Goal: Task Accomplishment & Management: Use online tool/utility

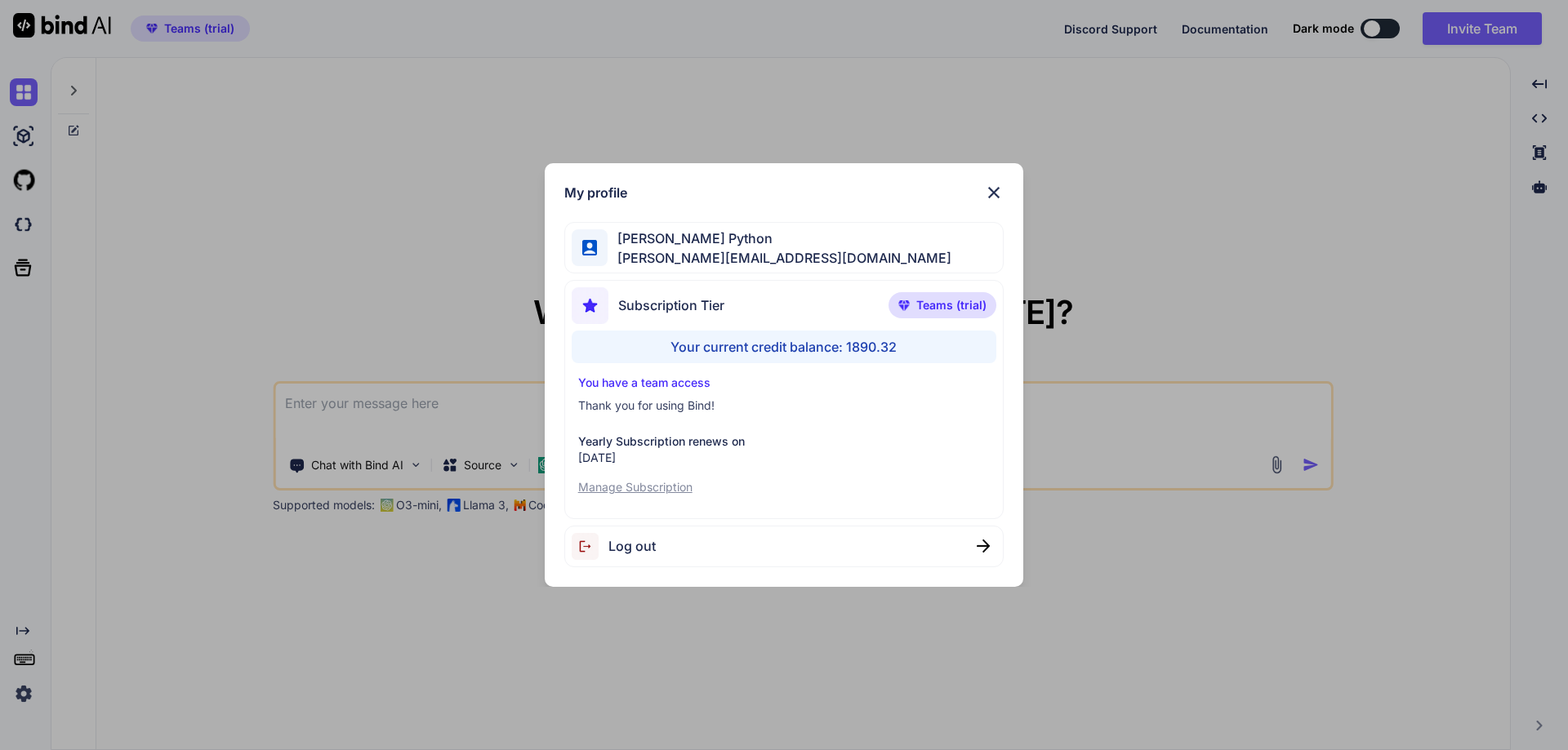
click at [656, 542] on div "Log out" at bounding box center [784, 546] width 440 height 42
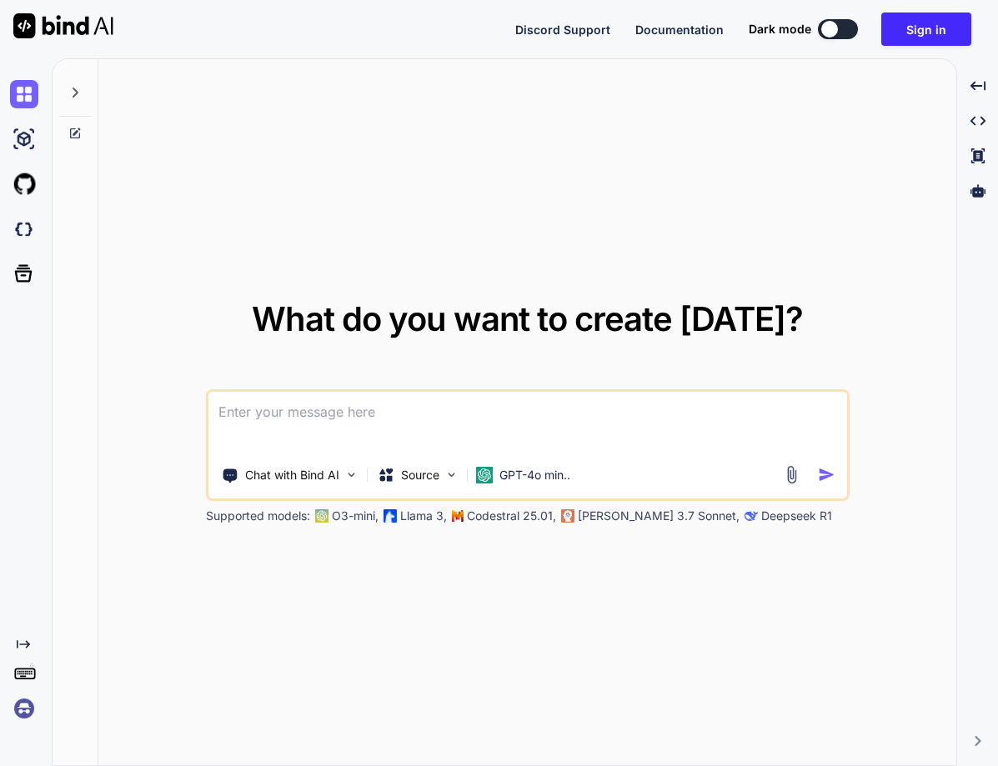
click at [12, 720] on img at bounding box center [24, 709] width 28 height 28
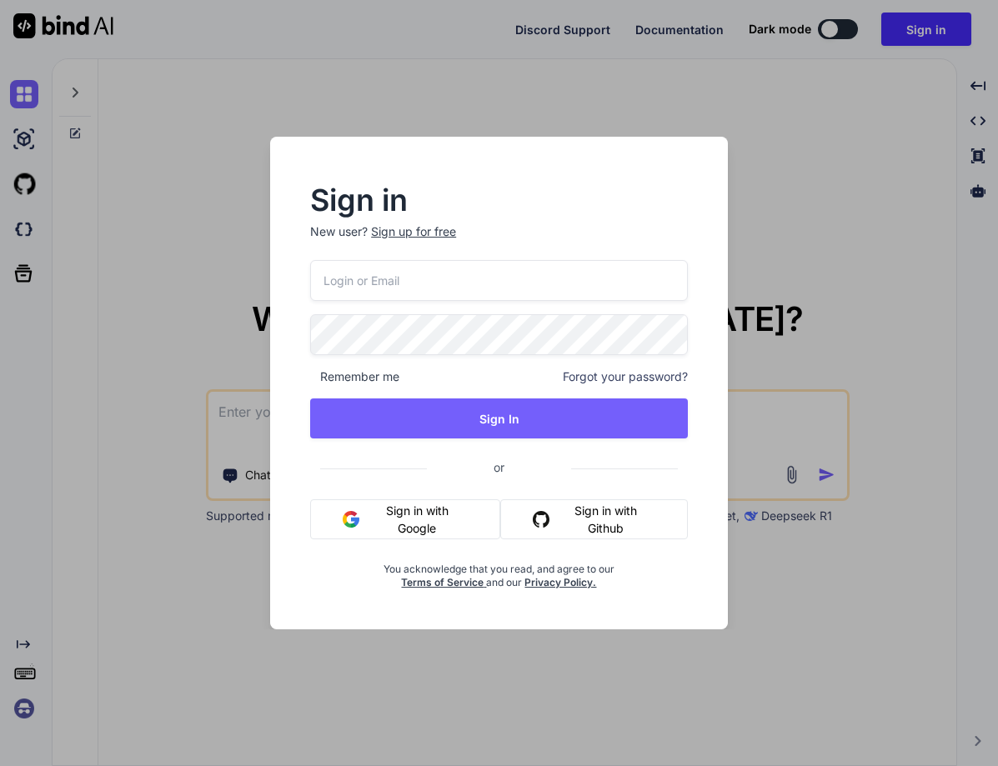
click at [26, 704] on div "Sign in New user? Sign up for free Remember me Forgot your password? Sign In or…" at bounding box center [499, 383] width 998 height 766
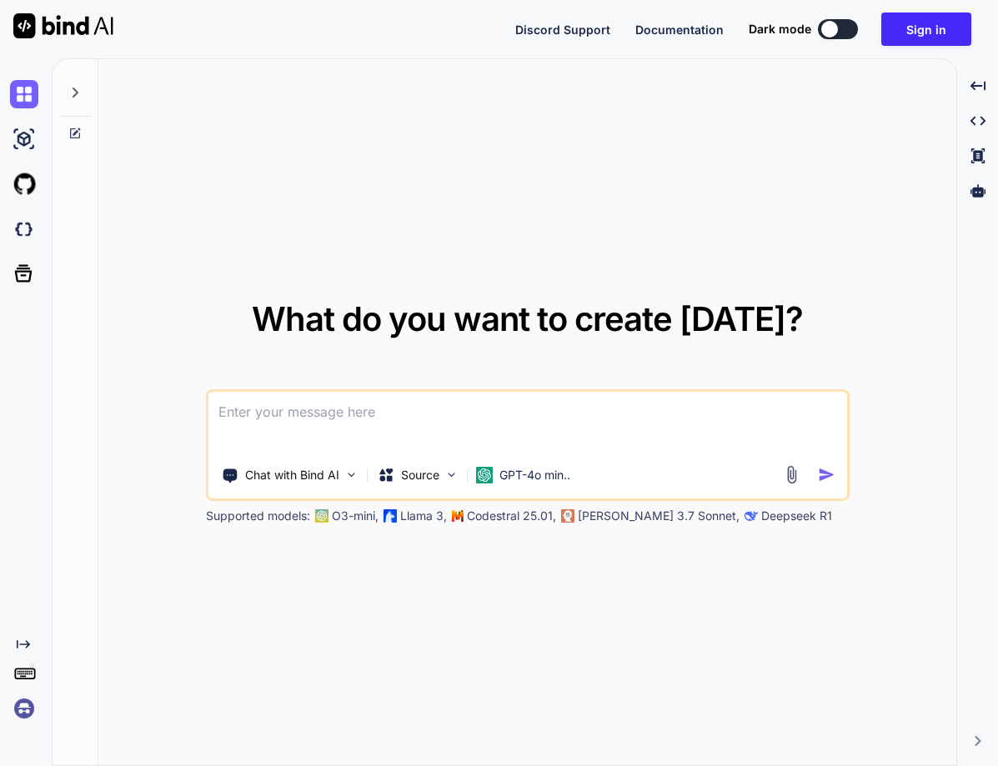
click at [20, 705] on img at bounding box center [24, 709] width 28 height 28
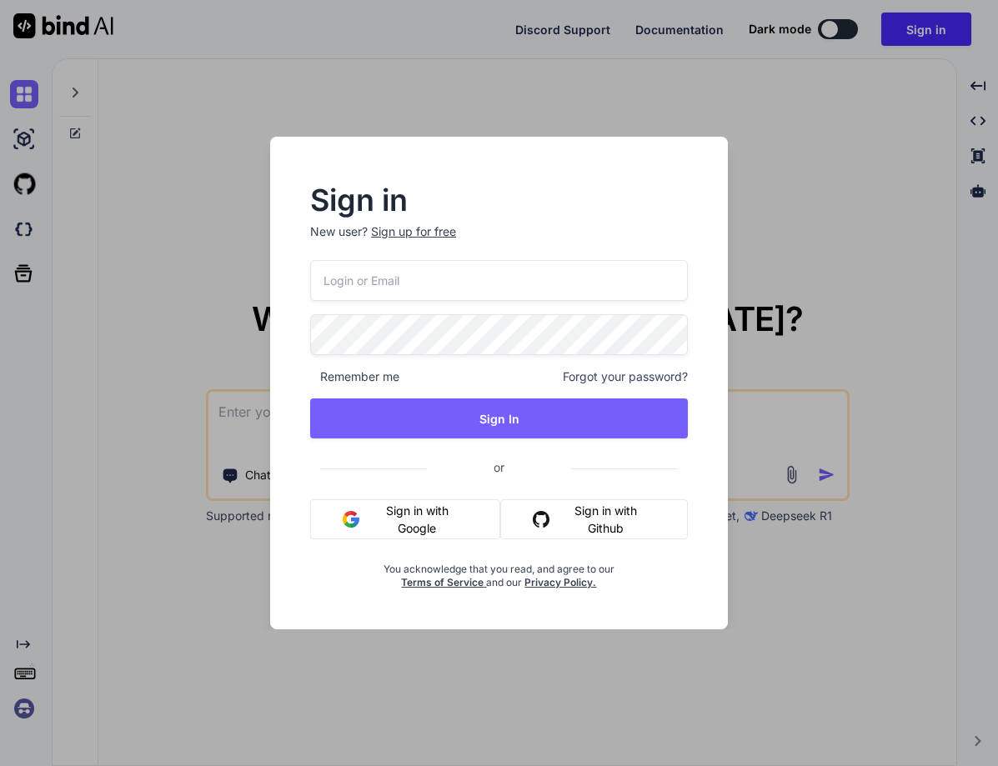
click at [367, 516] on button "Sign in with Google" at bounding box center [405, 519] width 190 height 40
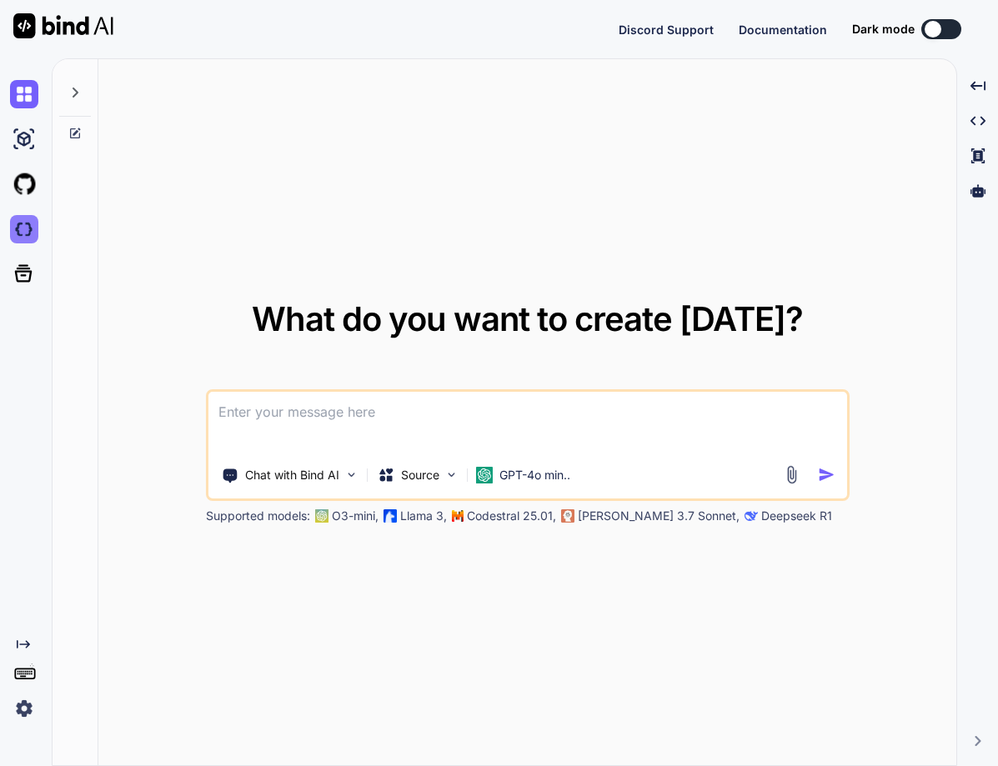
click at [26, 224] on img at bounding box center [24, 229] width 28 height 28
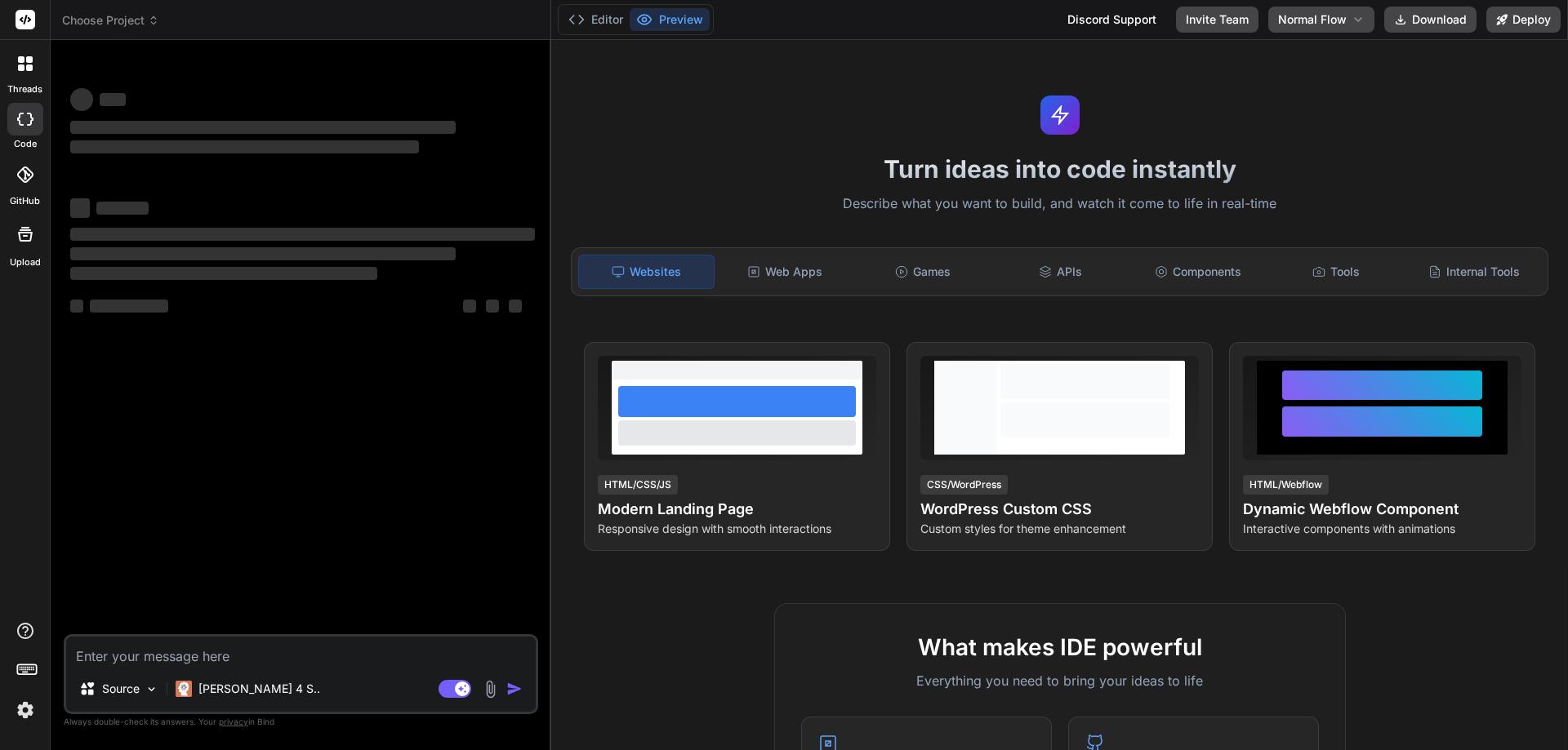
type textarea "x"
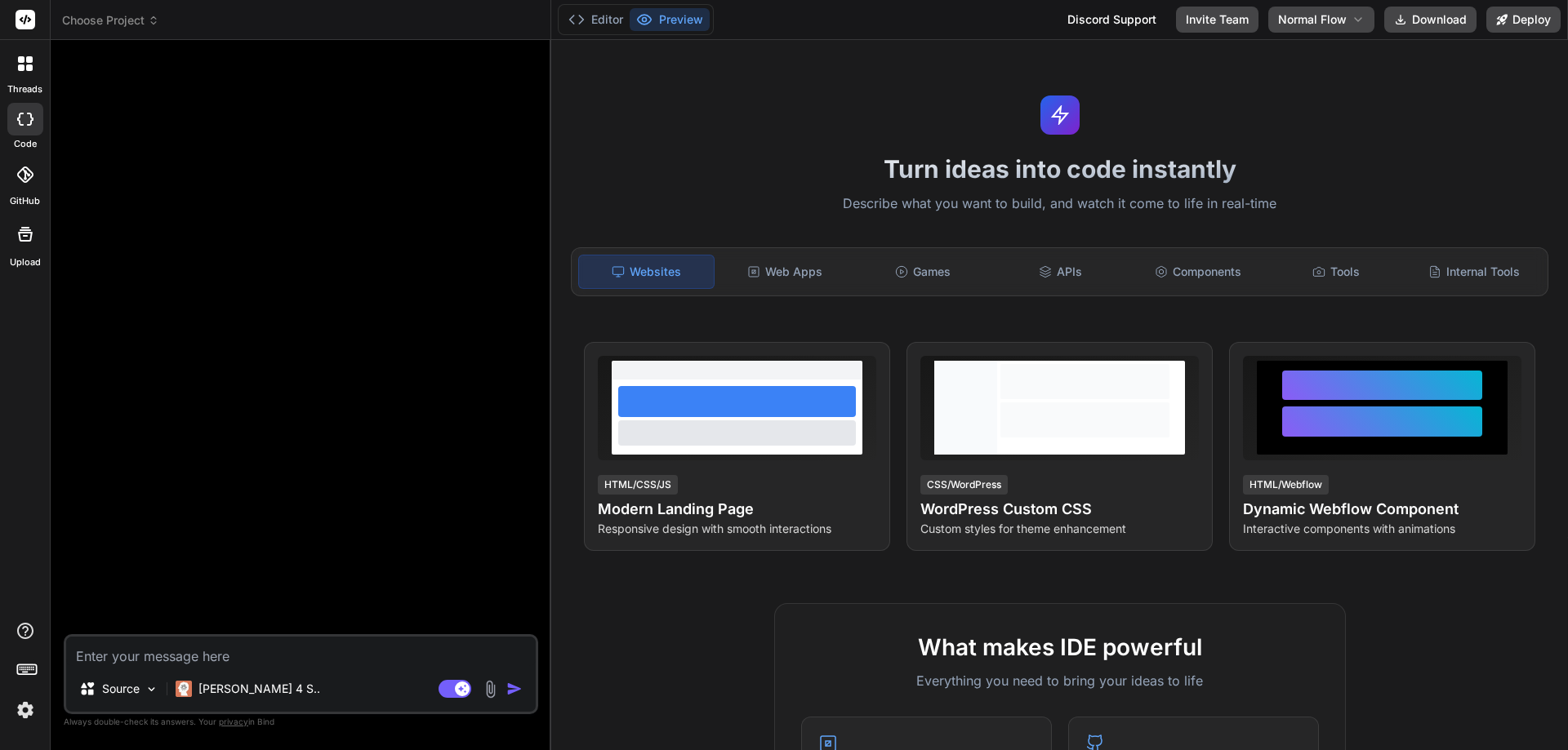
click at [419, 342] on div at bounding box center [302, 344] width 471 height 582
click at [287, 483] on div at bounding box center [302, 344] width 471 height 582
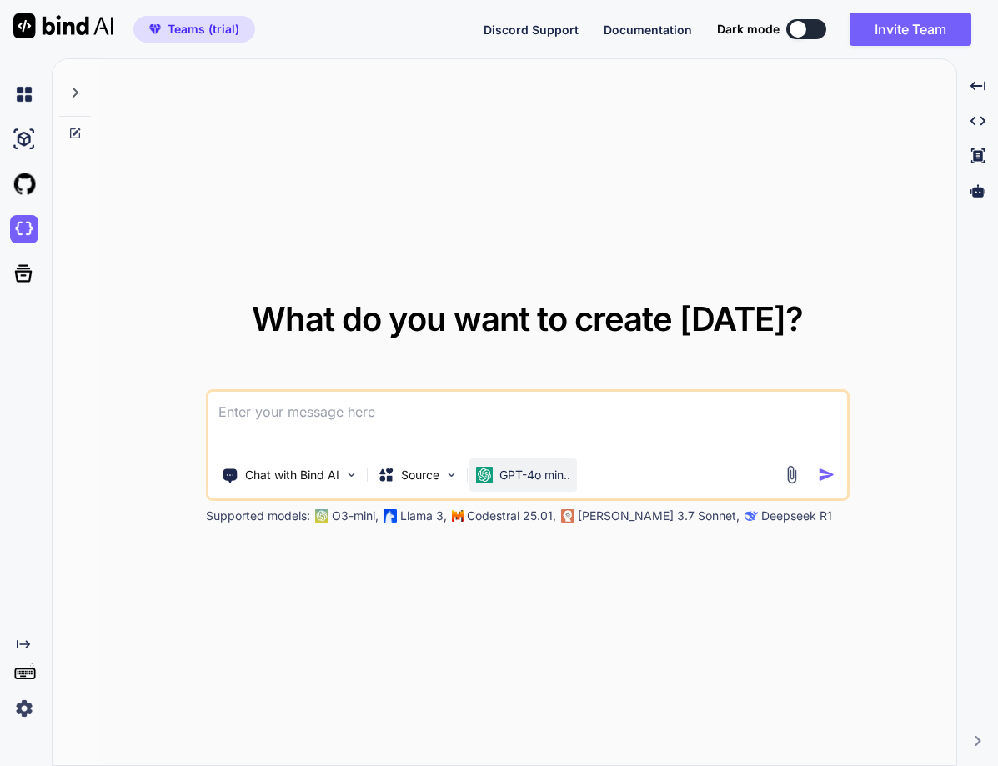
click at [500, 488] on div "GPT-4o min.." at bounding box center [523, 475] width 108 height 33
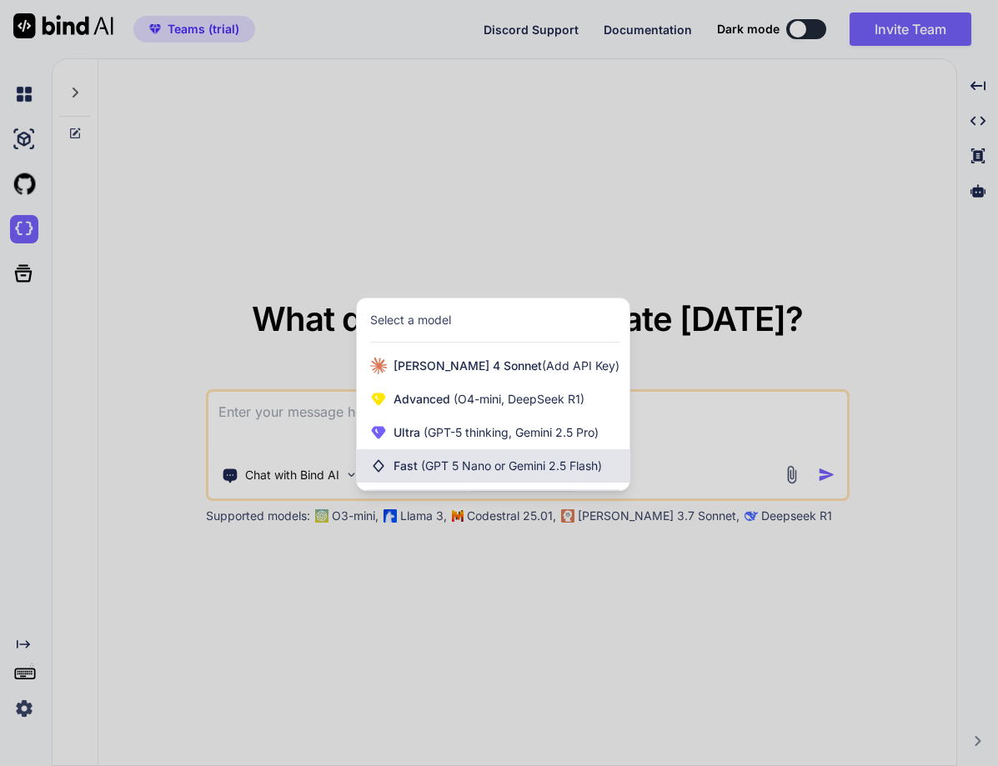
click at [495, 469] on span "(GPT 5 Nano or Gemini 2.5 Flash)" at bounding box center [511, 466] width 181 height 14
